Goal: Communication & Community: Answer question/provide support

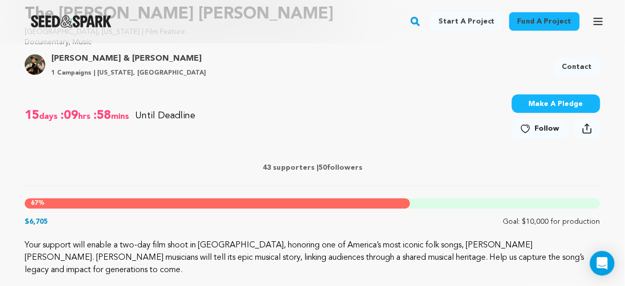
scroll to position [411, 0]
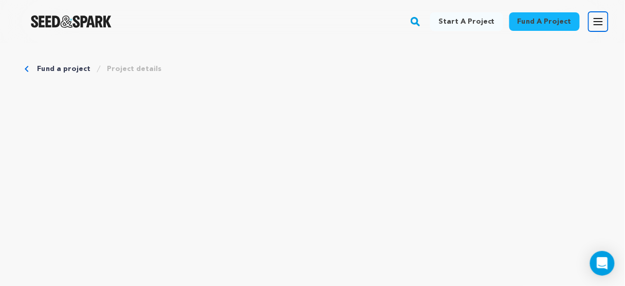
click at [600, 21] on icon "button" at bounding box center [598, 21] width 12 height 12
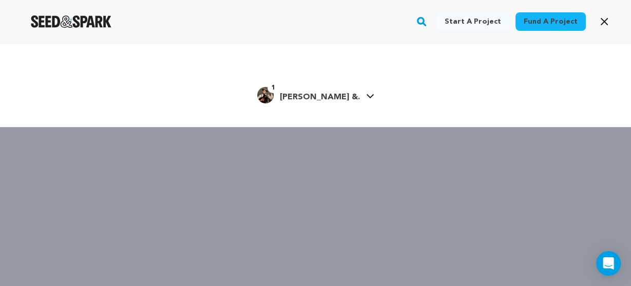
click at [332, 101] on span "[PERSON_NAME] &." at bounding box center [320, 97] width 80 height 8
drag, startPoint x: 608, startPoint y: 22, endPoint x: 604, endPoint y: 27, distance: 7.0
click at [608, 22] on icon "button" at bounding box center [604, 21] width 12 height 12
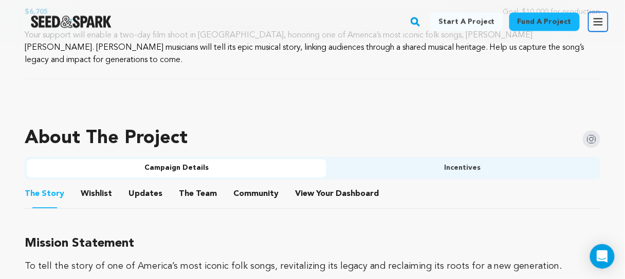
scroll to position [575, 0]
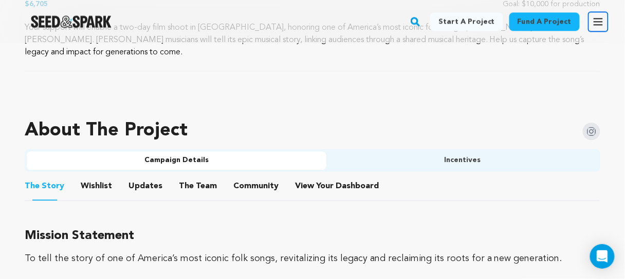
click at [303, 176] on button "View Your Dashboard" at bounding box center [307, 188] width 25 height 25
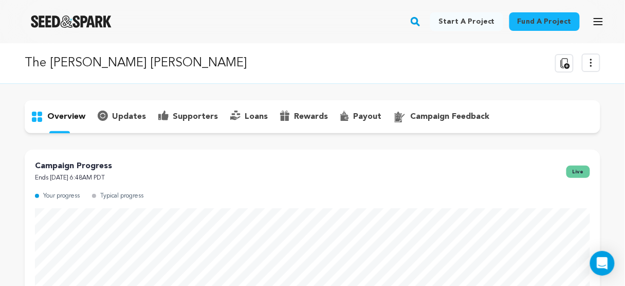
click at [193, 113] on p "supporters" at bounding box center [195, 116] width 45 height 12
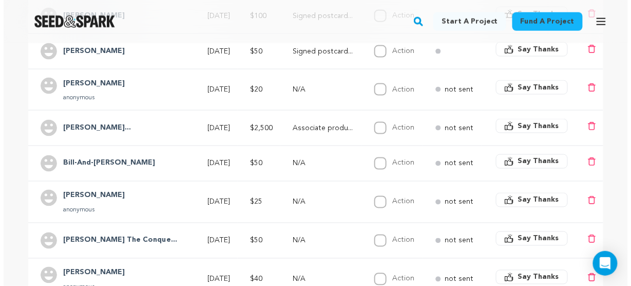
scroll to position [329, 0]
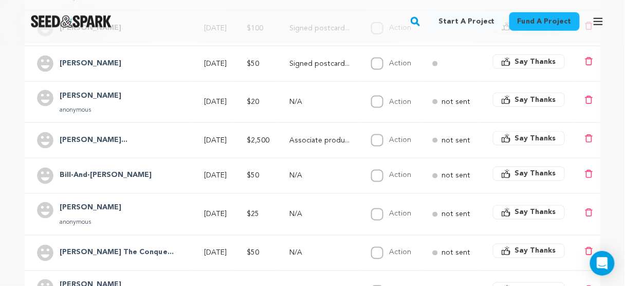
click at [539, 135] on span "Say Thanks" at bounding box center [535, 138] width 41 height 10
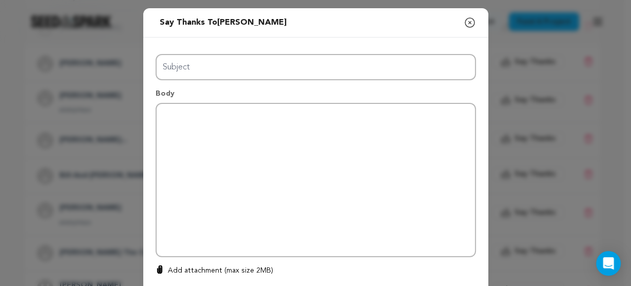
type input "Thanks for your support!"
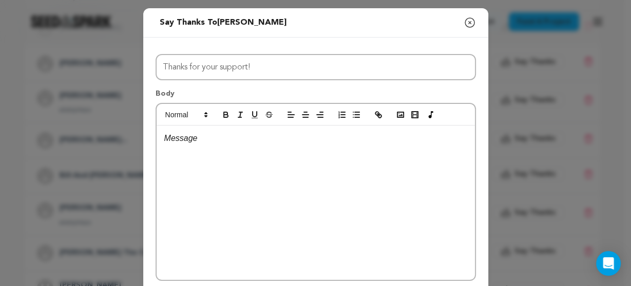
click at [247, 146] on div at bounding box center [316, 202] width 318 height 154
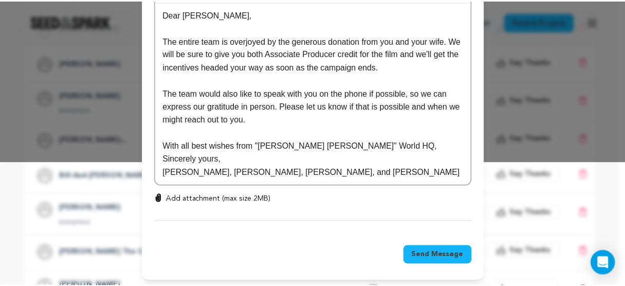
scroll to position [0, 0]
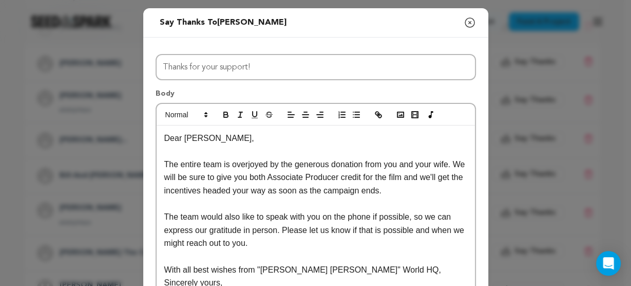
click at [466, 24] on icon "button" at bounding box center [470, 22] width 12 height 12
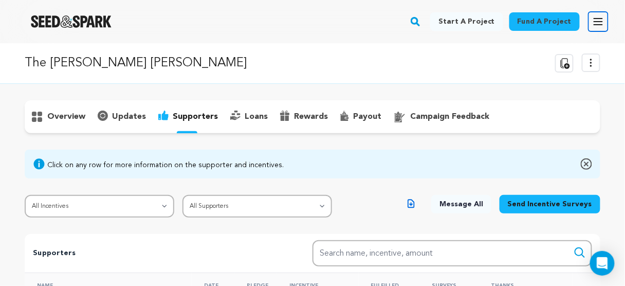
click at [600, 20] on icon "button" at bounding box center [598, 21] width 12 height 12
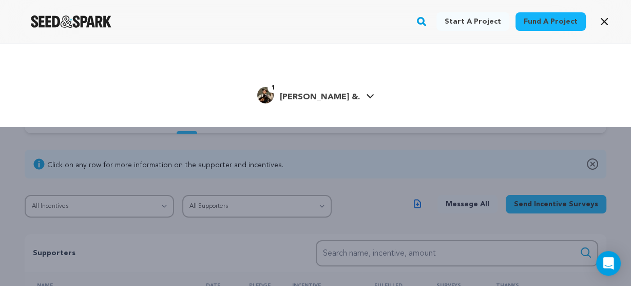
click at [341, 95] on span "[PERSON_NAME] &." at bounding box center [320, 97] width 80 height 8
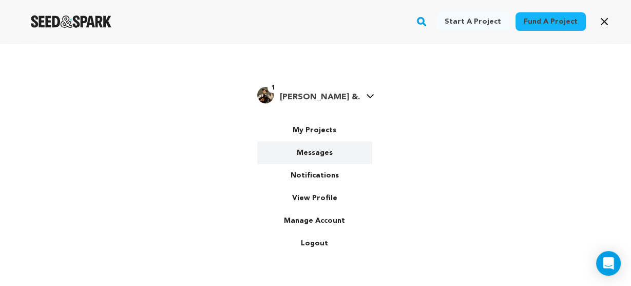
click at [316, 149] on link "Messages" at bounding box center [314, 152] width 115 height 23
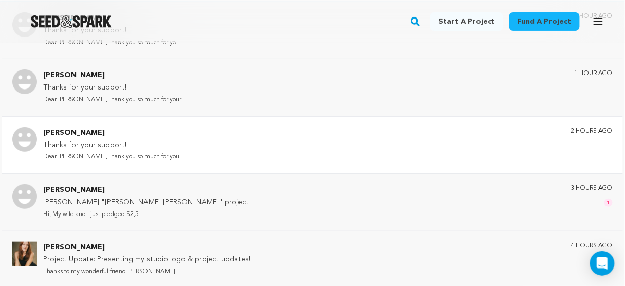
scroll to position [123, 0]
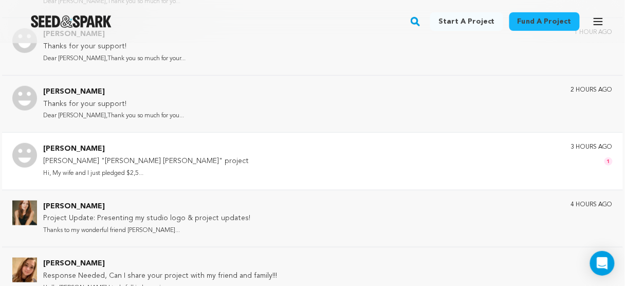
click at [144, 161] on p "[PERSON_NAME] "[PERSON_NAME] [PERSON_NAME]" project" at bounding box center [145, 161] width 205 height 12
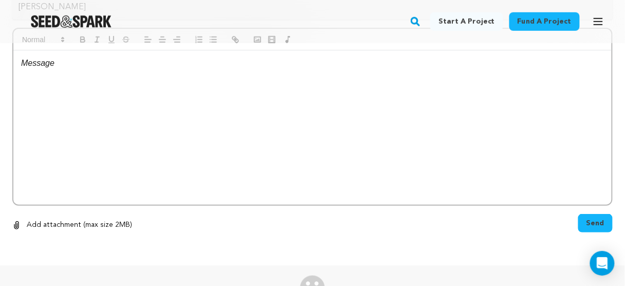
scroll to position [337, 0]
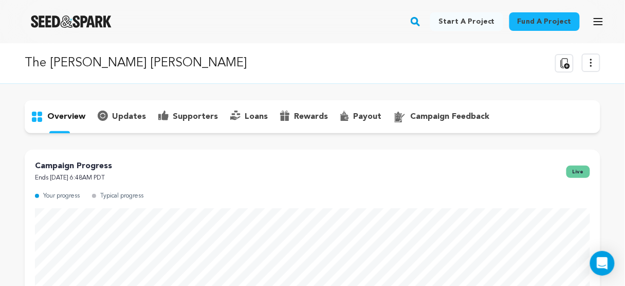
click at [196, 118] on p "supporters" at bounding box center [195, 116] width 45 height 12
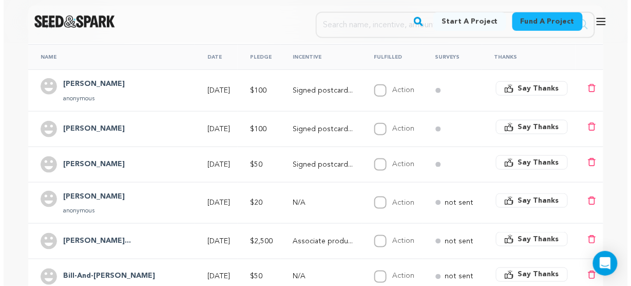
scroll to position [247, 0]
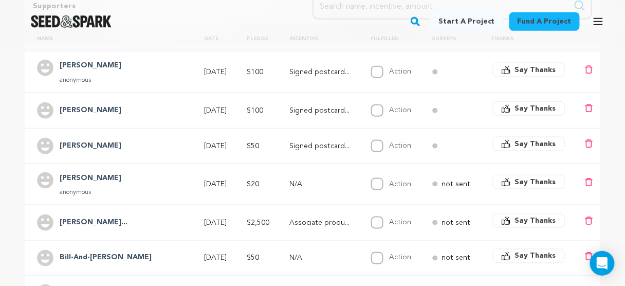
click at [525, 217] on span "Say Thanks" at bounding box center [535, 220] width 41 height 10
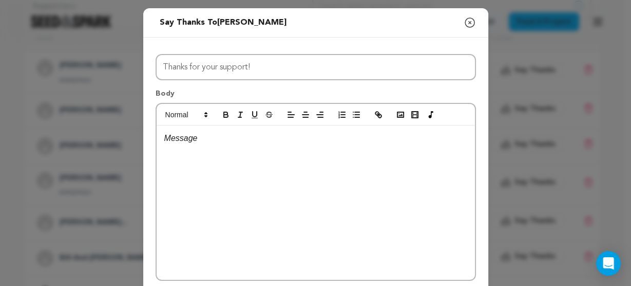
click at [227, 140] on p at bounding box center [315, 137] width 303 height 13
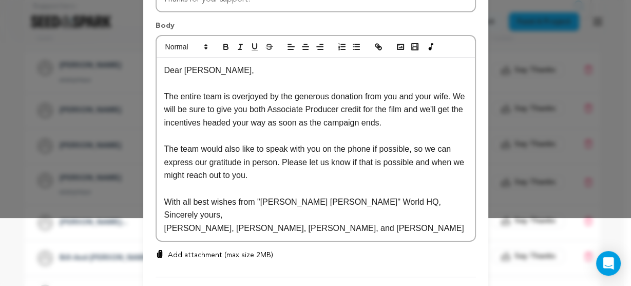
scroll to position [82, 0]
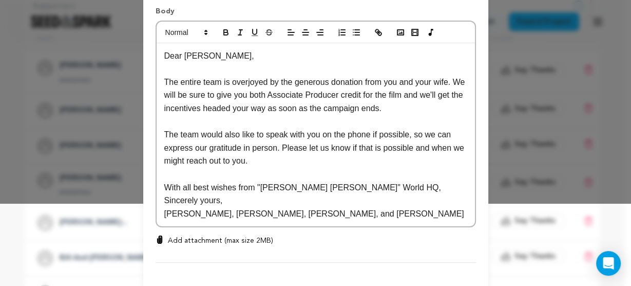
click at [337, 95] on p "The entire team is overjoyed by the generous donation from you and your wife. W…" at bounding box center [315, 96] width 303 height 40
click at [356, 95] on p "The entire team is overjoyed by the generous donation from you and your wife. W…" at bounding box center [315, 96] width 303 height 40
click at [362, 95] on p "The entire team is overjoyed by the generous donation from you and your wife. W…" at bounding box center [315, 96] width 303 height 40
click at [357, 93] on p "The entire team is overjoyed by the generous donation from you and your wife. W…" at bounding box center [315, 96] width 303 height 40
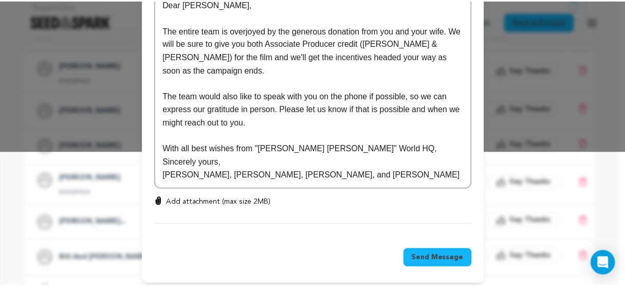
scroll to position [140, 0]
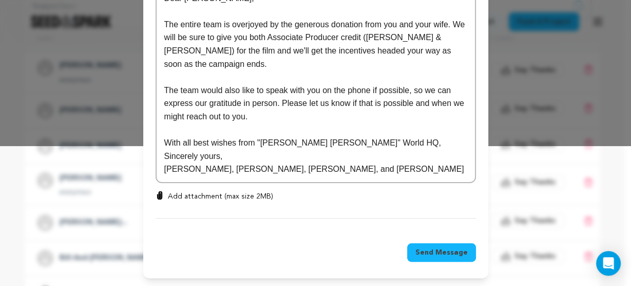
click at [432, 251] on span "Send Message" at bounding box center [442, 252] width 52 height 10
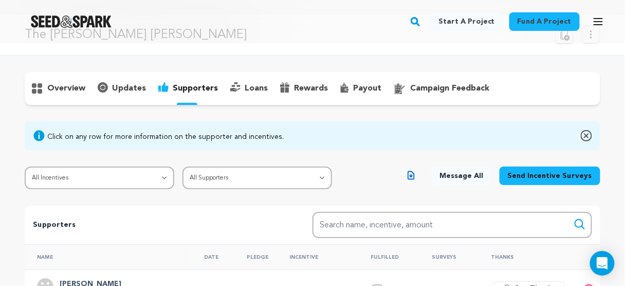
scroll to position [0, 0]
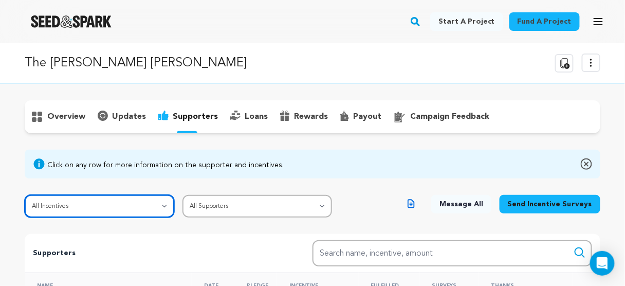
click at [139, 208] on select "All Incentives Signed postcard from the cast and crew Poor Gal: The Cultural Hi…" at bounding box center [99, 206] width 149 height 23
click at [25, 195] on select "All Incentives Signed postcard from the cast and crew Poor Gal: The Cultural Hi…" at bounding box center [99, 206] width 149 height 23
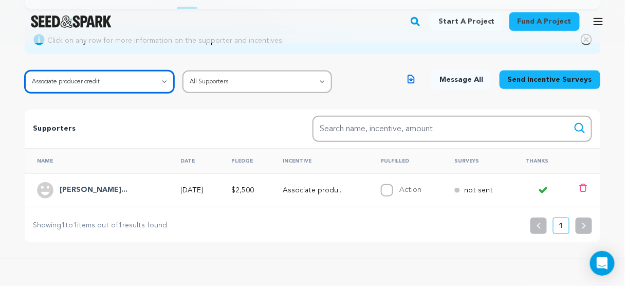
scroll to position [123, 0]
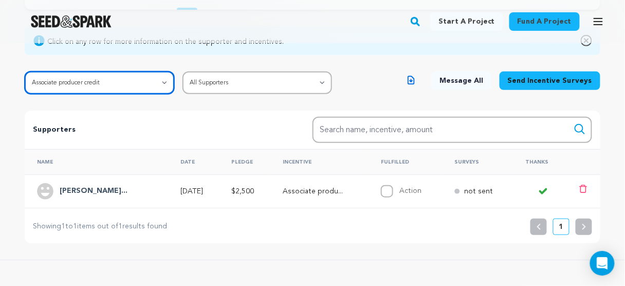
click at [110, 79] on select "All Incentives Signed postcard from the cast and crew Poor Gal: The Cultural Hi…" at bounding box center [99, 82] width 149 height 23
click at [25, 71] on select "All Incentives Signed postcard from the cast and crew Poor Gal: The Cultural Hi…" at bounding box center [99, 82] width 149 height 23
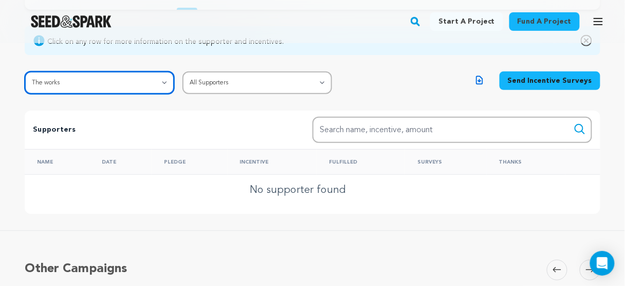
click at [105, 76] on select "All Incentives Signed postcard from the cast and crew Poor Gal: The Cultural Hi…" at bounding box center [99, 82] width 149 height 23
click at [25, 71] on select "All Incentives Signed postcard from the cast and crew Poor Gal: The Cultural Hi…" at bounding box center [99, 82] width 149 height 23
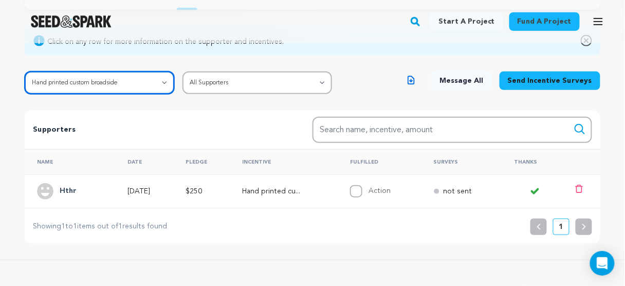
click at [116, 74] on select "All Incentives Signed postcard from the cast and crew Poor Gal: The Cultural Hi…" at bounding box center [99, 82] width 149 height 23
select select "43099"
click at [25, 71] on select "All Incentives Signed postcard from the cast and crew Poor Gal: The Cultural Hi…" at bounding box center [99, 82] width 149 height 23
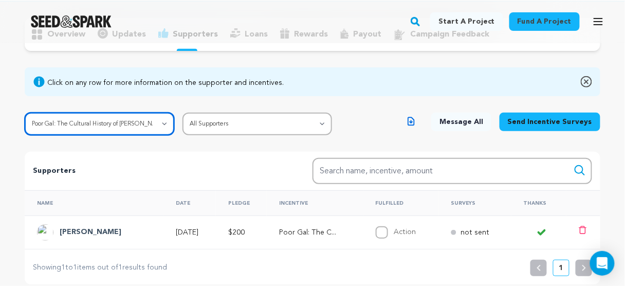
scroll to position [41, 0]
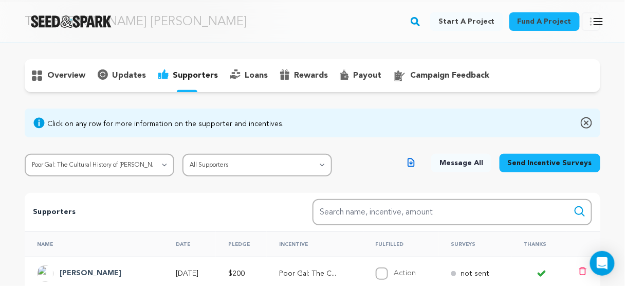
click at [119, 124] on div "Click on any row for more information on the supporter and incentives." at bounding box center [165, 124] width 236 height 10
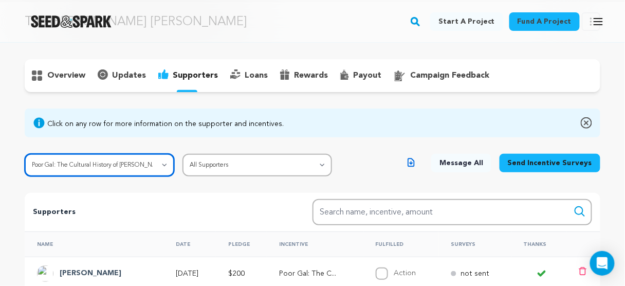
click at [133, 167] on select "All Incentives Signed postcard from the cast and crew Poor Gal: The Cultural Hi…" at bounding box center [99, 165] width 149 height 23
click at [131, 167] on select "All Incentives Signed postcard from the cast and crew Poor Gal: The Cultural Hi…" at bounding box center [99, 165] width 149 height 23
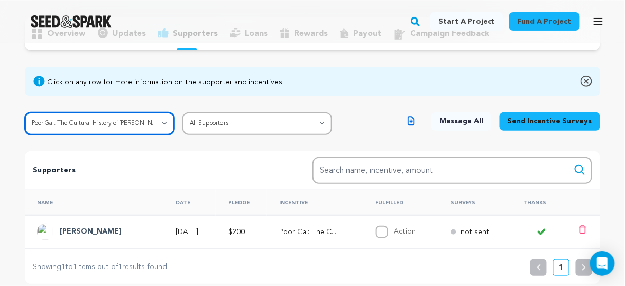
scroll to position [82, 0]
click at [118, 124] on select "All Incentives Signed postcard from the cast and crew Poor Gal: The Cultural Hi…" at bounding box center [99, 123] width 149 height 23
select select
click at [25, 112] on select "All Incentives Signed postcard from the cast and crew Poor Gal: The Cultural Hi…" at bounding box center [99, 123] width 149 height 23
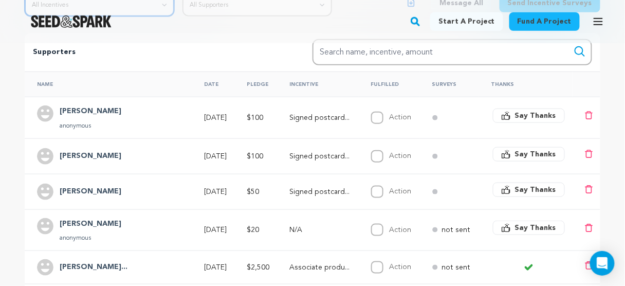
scroll to position [205, 0]
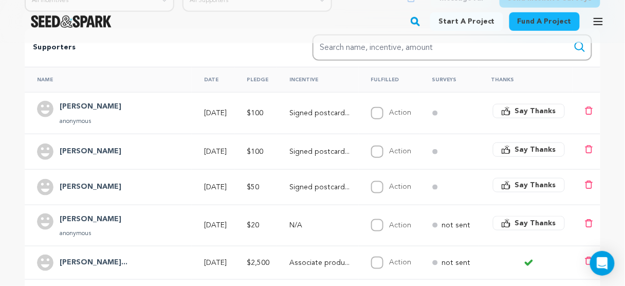
click at [98, 185] on h4 "Stephen Wilson" at bounding box center [91, 187] width 62 height 12
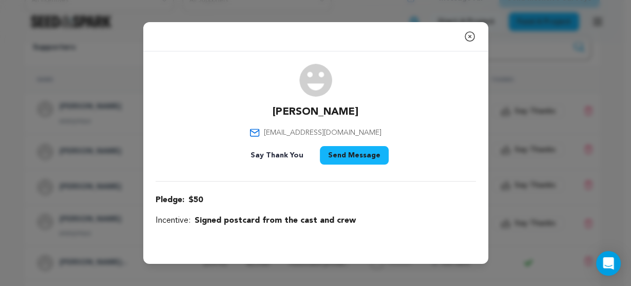
click at [302, 130] on span "swilsonjd@gmail.com" at bounding box center [323, 132] width 118 height 10
drag, startPoint x: 302, startPoint y: 130, endPoint x: 349, endPoint y: 131, distance: 46.8
click at [349, 131] on span "swilsonjd@gmail.com" at bounding box center [323, 132] width 118 height 10
copy span "swilsonjd@gmail.com"
click at [467, 38] on icon "button" at bounding box center [470, 36] width 12 height 12
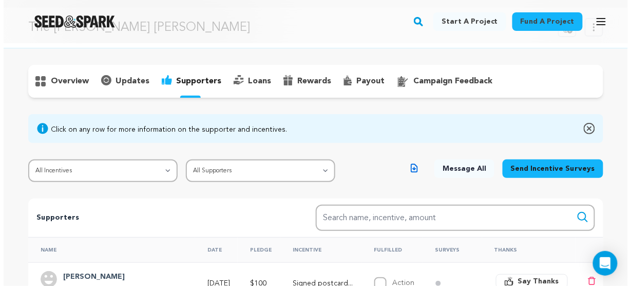
scroll to position [0, 0]
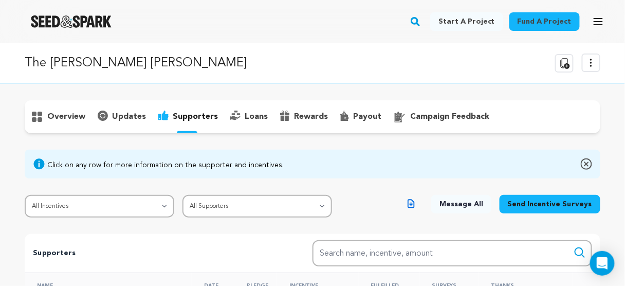
click at [610, 16] on div "Fund a project Start a project Search" at bounding box center [312, 21] width 625 height 43
click at [600, 22] on icon "button" at bounding box center [598, 21] width 8 height 6
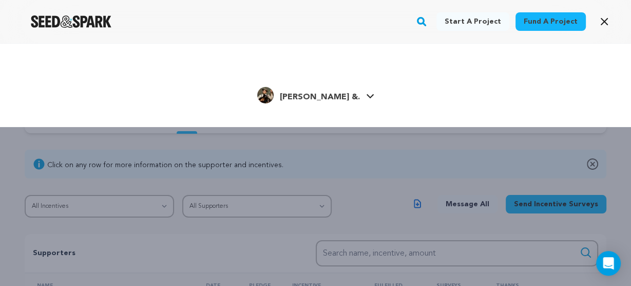
click at [329, 97] on span "Emily Cohen &." at bounding box center [320, 97] width 80 height 8
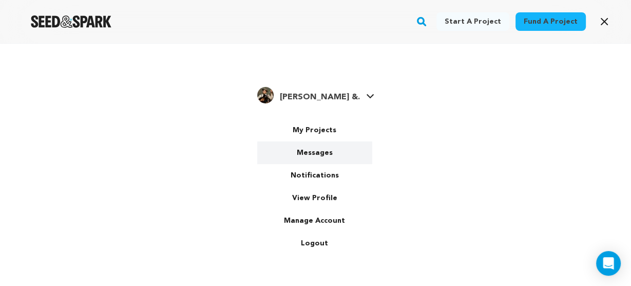
click at [315, 155] on link "Messages" at bounding box center [314, 152] width 115 height 23
click at [312, 154] on link "Messages" at bounding box center [314, 152] width 115 height 23
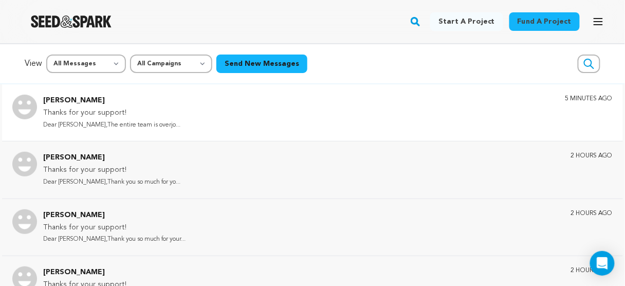
click at [122, 111] on p "Thanks for your support!" at bounding box center [111, 113] width 137 height 12
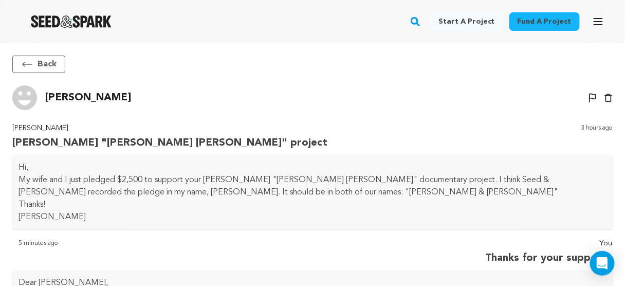
click at [28, 60] on icon at bounding box center [27, 64] width 12 height 12
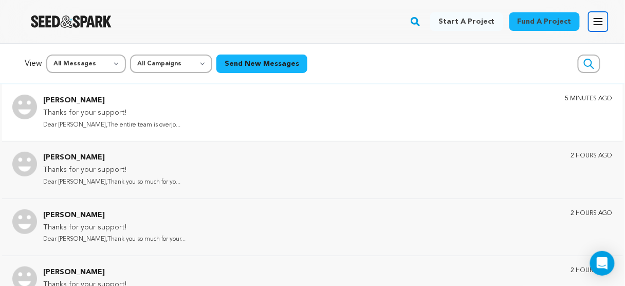
click at [595, 16] on icon "button" at bounding box center [598, 21] width 12 height 12
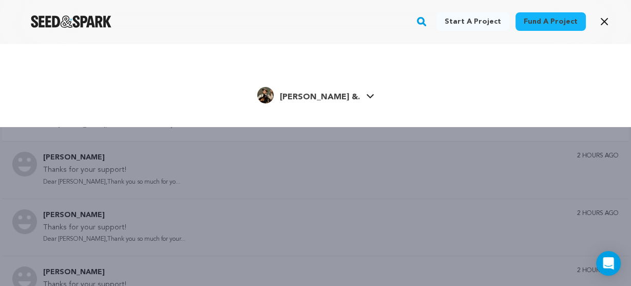
click at [354, 95] on link "Emily Cohen &. Emily Cohen &." at bounding box center [315, 94] width 117 height 18
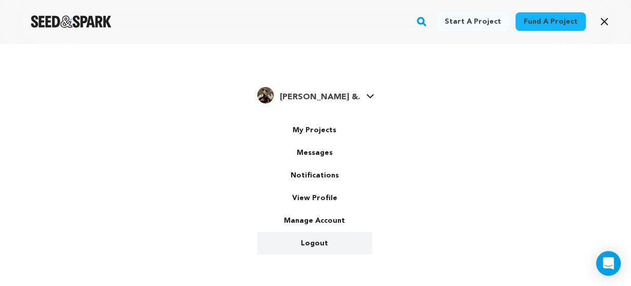
click at [315, 240] on link "Logout" at bounding box center [314, 243] width 115 height 23
